Goal: Information Seeking & Learning: Learn about a topic

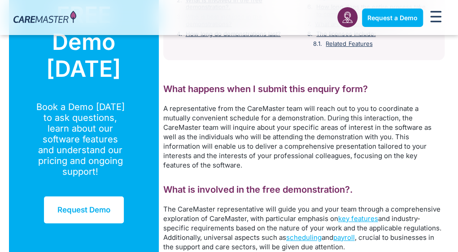
scroll to position [112, 0]
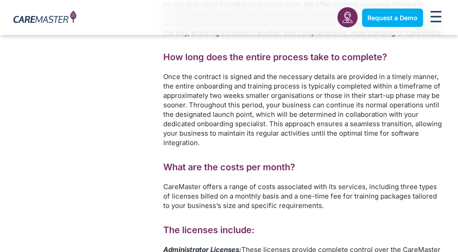
scroll to position [731, 0]
click at [163, 147] on p "Once the contract is signed and the necessary details are provided in a timely …" at bounding box center [303, 109] width 281 height 75
drag, startPoint x: 137, startPoint y: 203, endPoint x: 105, endPoint y: 208, distance: 33.0
click at [163, 147] on p "Once the contract is signed and the necessary details are provided in a timely …" at bounding box center [303, 109] width 281 height 75
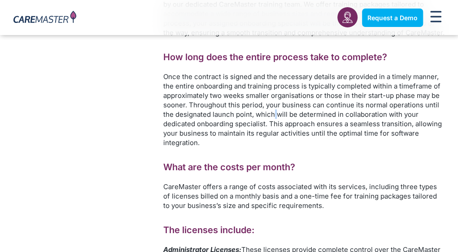
click at [163, 147] on p "Once the contract is signed and the necessary details are provided in a timely …" at bounding box center [303, 109] width 281 height 75
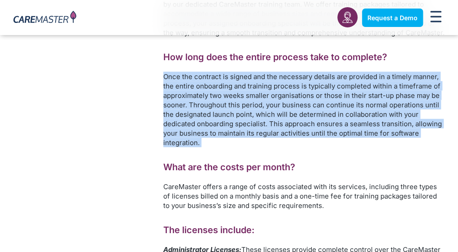
click at [163, 147] on p "Once the contract is signed and the necessary details are provided in a timely …" at bounding box center [303, 109] width 281 height 75
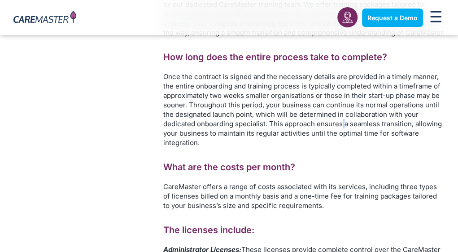
click at [163, 147] on p "Once the contract is signed and the necessary details are provided in a timely …" at bounding box center [303, 109] width 281 height 75
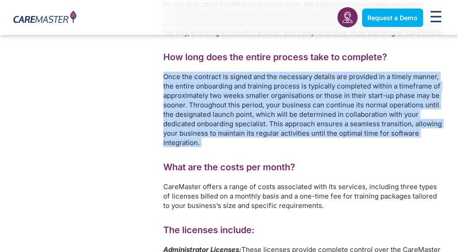
click at [163, 147] on p "Once the contract is signed and the necessary details are provided in a timely …" at bounding box center [303, 109] width 281 height 75
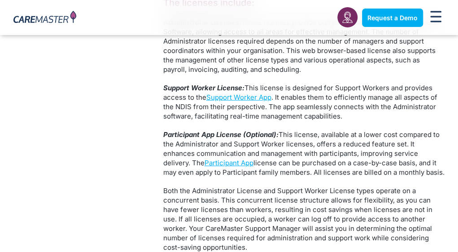
scroll to position [961, 0]
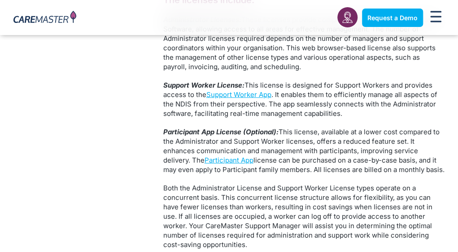
click at [163, 71] on p "Administrator Licenses: These licenses provide complete control over the CareMa…" at bounding box center [303, 43] width 281 height 57
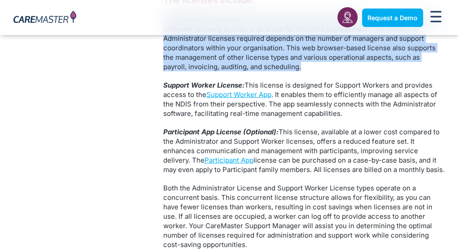
click at [163, 71] on p "Administrator Licenses: These licenses provide complete control over the CareMa…" at bounding box center [303, 43] width 281 height 57
click at [176, 71] on p "Administrator Licenses: These licenses provide complete control over the CareMa…" at bounding box center [303, 43] width 281 height 57
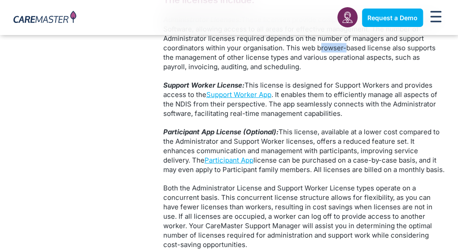
click at [176, 71] on p "Administrator Licenses: These licenses provide complete control over the CareMa…" at bounding box center [303, 43] width 281 height 57
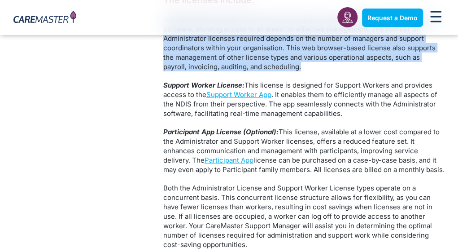
click at [176, 71] on p "Administrator Licenses: These licenses provide complete control over the CareMa…" at bounding box center [303, 43] width 281 height 57
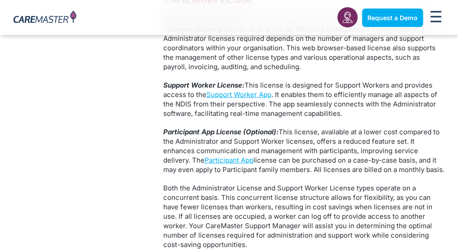
click at [186, 118] on p "Support Worker License: This license is designed for Support Workers and provid…" at bounding box center [303, 99] width 281 height 38
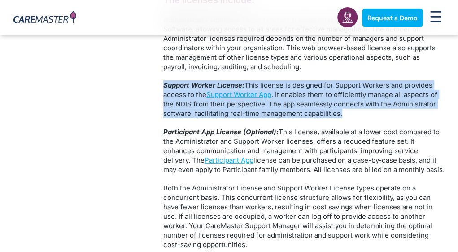
click at [186, 118] on p "Support Worker License: This license is designed for Support Workers and provid…" at bounding box center [303, 99] width 281 height 38
click at [197, 118] on p "Support Worker License: This license is designed for Support Workers and provid…" at bounding box center [303, 99] width 281 height 38
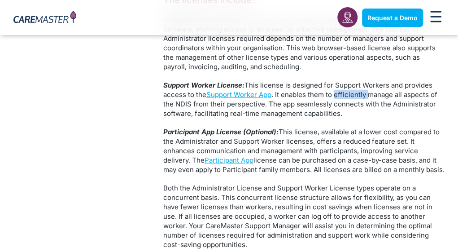
click at [197, 118] on p "Support Worker License: This license is designed for Support Workers and provid…" at bounding box center [303, 99] width 281 height 38
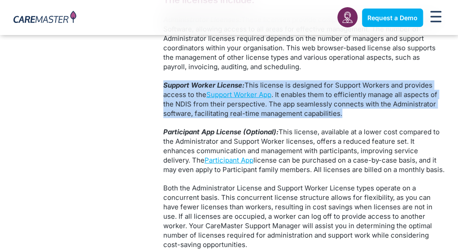
click at [197, 118] on p "Support Worker License: This license is designed for Support Workers and provid…" at bounding box center [303, 99] width 281 height 38
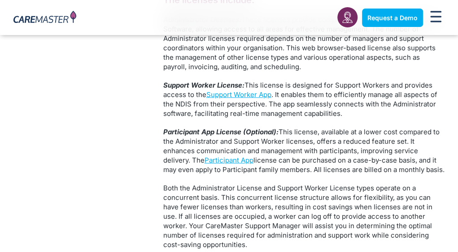
click at [193, 118] on p "Support Worker License: This license is designed for Support Workers and provid…" at bounding box center [303, 99] width 281 height 38
click at [181, 118] on p "Support Worker License: This license is designed for Support Workers and provid…" at bounding box center [303, 99] width 281 height 38
click at [187, 118] on p "Support Worker License: This license is designed for Support Workers and provid…" at bounding box center [303, 99] width 281 height 38
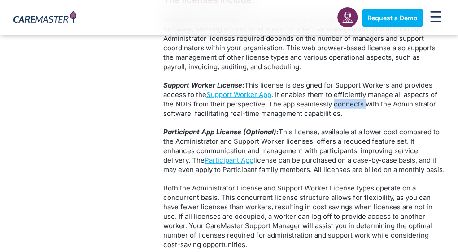
click at [187, 118] on p "Support Worker License: This license is designed for Support Workers and provid…" at bounding box center [303, 99] width 281 height 38
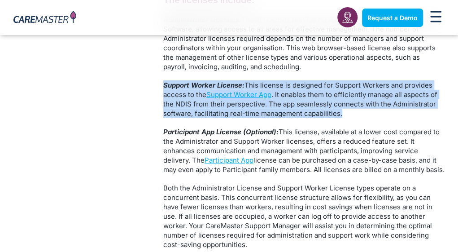
click at [187, 118] on p "Support Worker License: This license is designed for Support Workers and provid…" at bounding box center [303, 99] width 281 height 38
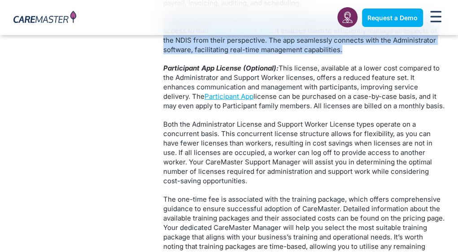
scroll to position [1093, 0]
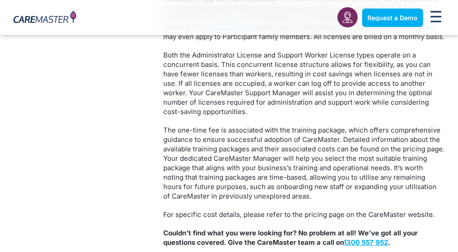
click at [163, 41] on p "Participant App License (Optional): This license, available at a lower cost com…" at bounding box center [303, 17] width 281 height 47
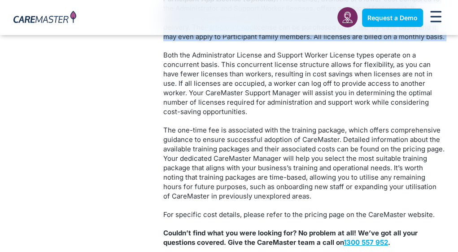
click at [163, 41] on p "Participant App License (Optional): This license, available at a lower cost com…" at bounding box center [303, 17] width 281 height 47
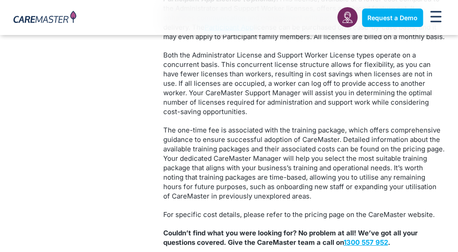
click at [202, 41] on p "Participant App License (Optional): This license, available at a lower cost com…" at bounding box center [303, 17] width 281 height 47
click at [191, 41] on p "Participant App License (Optional): This license, available at a lower cost com…" at bounding box center [303, 17] width 281 height 47
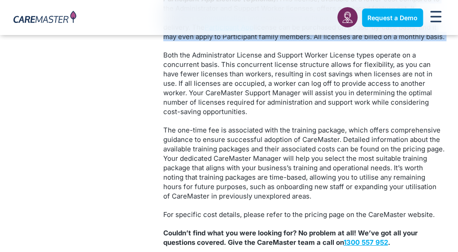
click at [191, 41] on p "Participant App License (Optional): This license, available at a lower cost com…" at bounding box center [303, 17] width 281 height 47
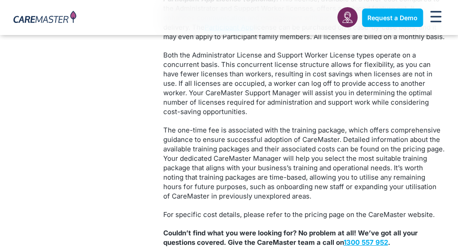
click at [191, 41] on p "Participant App License (Optional): This license, available at a lower cost com…" at bounding box center [303, 17] width 281 height 47
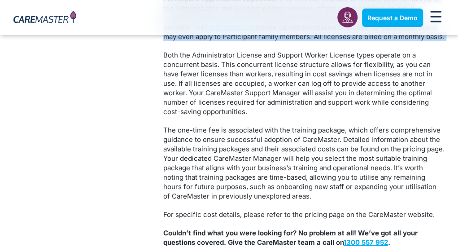
click at [191, 41] on p "Participant App License (Optional): This license, available at a lower cost com…" at bounding box center [303, 17] width 281 height 47
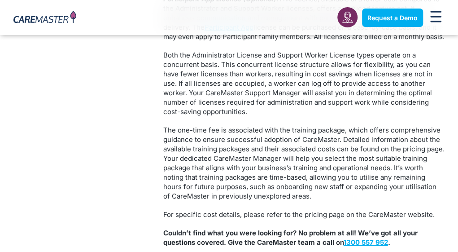
click at [191, 41] on p "Participant App License (Optional): This license, available at a lower cost com…" at bounding box center [303, 17] width 281 height 47
click at [171, 41] on p "Participant App License (Optional): This license, available at a lower cost com…" at bounding box center [303, 17] width 281 height 47
click at [0, 0] on link "Pricing" at bounding box center [0, 0] width 0 height 0
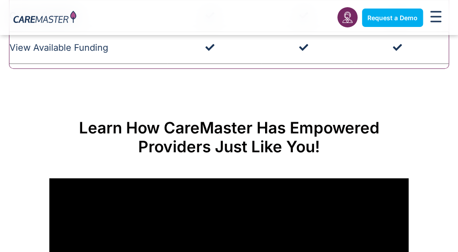
scroll to position [3058, 0]
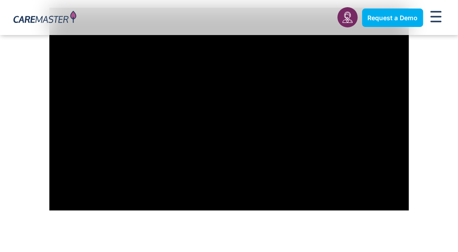
scroll to position [3230, 0]
